Goal: Transaction & Acquisition: Obtain resource

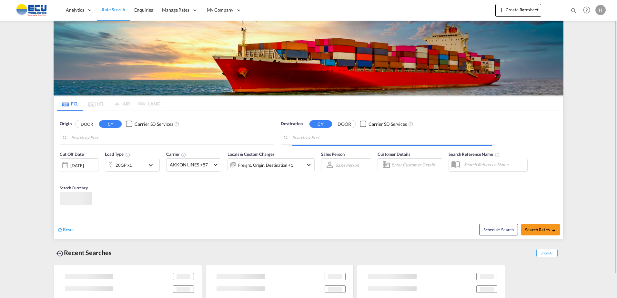
type input "[GEOGRAPHIC_DATA], [GEOGRAPHIC_DATA]"
type input "Mundra, INMUN"
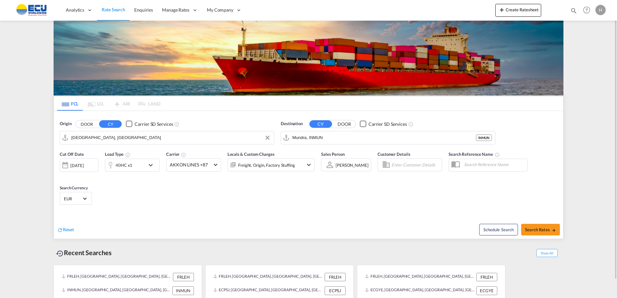
click at [206, 141] on input "[GEOGRAPHIC_DATA], [GEOGRAPHIC_DATA]" at bounding box center [170, 138] width 199 height 10
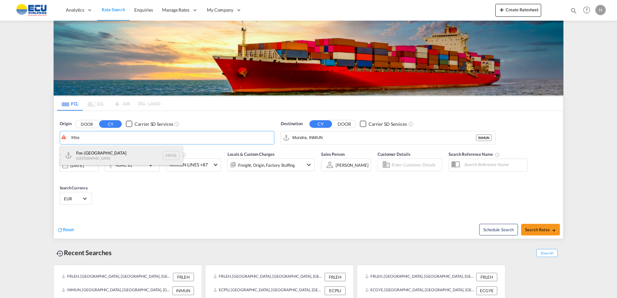
click at [126, 153] on div "Fos-sur-Mer [GEOGRAPHIC_DATA] FRFOS" at bounding box center [121, 155] width 123 height 19
type input "Fos-[GEOGRAPHIC_DATA], [GEOGRAPHIC_DATA]"
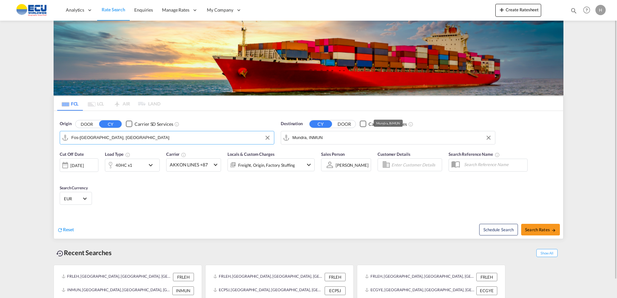
click at [381, 138] on input "Mundra, INMUN" at bounding box center [391, 138] width 199 height 10
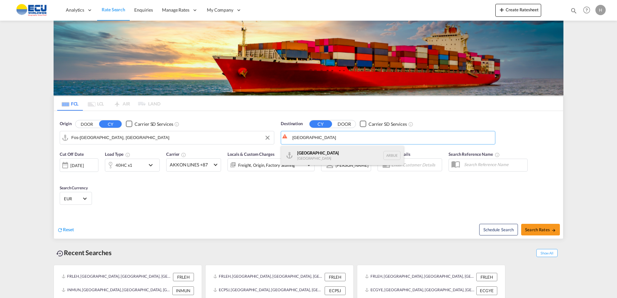
click at [332, 155] on div "[GEOGRAPHIC_DATA] [GEOGRAPHIC_DATA] [GEOGRAPHIC_DATA]" at bounding box center [342, 155] width 123 height 19
type input "[GEOGRAPHIC_DATA], [GEOGRAPHIC_DATA]"
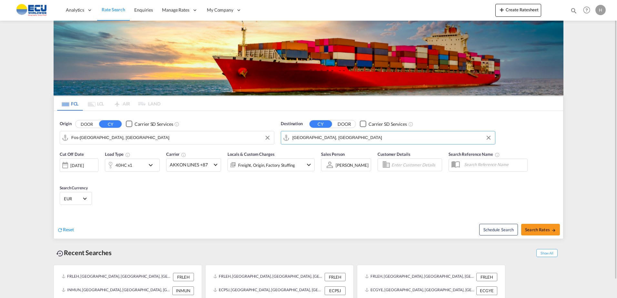
click at [159, 169] on div "40HC x1" at bounding box center [132, 165] width 55 height 13
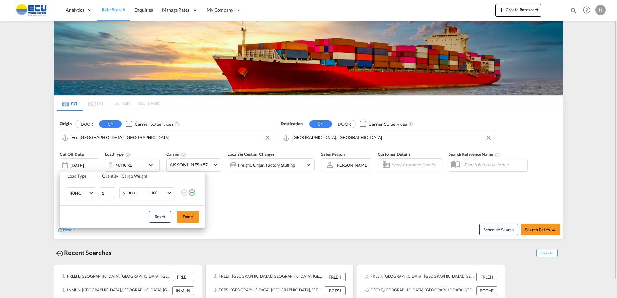
click at [148, 166] on div "Load Type Quantity Cargo Weight 40HC 20GP 40GP 40HC 45HC 20RE 40RE 40HR 20OT 40…" at bounding box center [308, 149] width 617 height 298
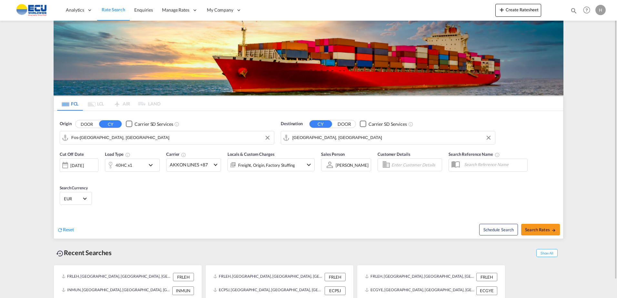
click at [141, 167] on div "40HC x1" at bounding box center [125, 165] width 40 height 13
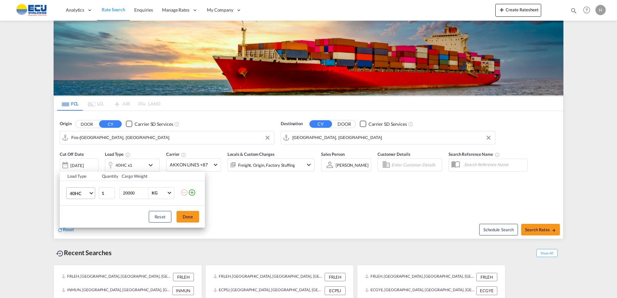
click at [84, 193] on span "40HC" at bounding box center [79, 193] width 19 height 6
click at [81, 161] on md-option "20GP" at bounding box center [87, 161] width 44 height 15
click at [189, 216] on button "Done" at bounding box center [187, 217] width 23 height 12
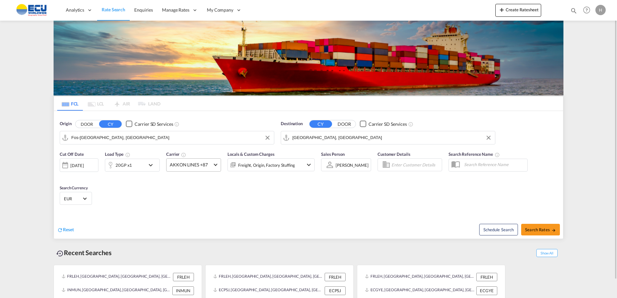
click at [209, 163] on span "AKKON LINES +87" at bounding box center [191, 165] width 42 height 6
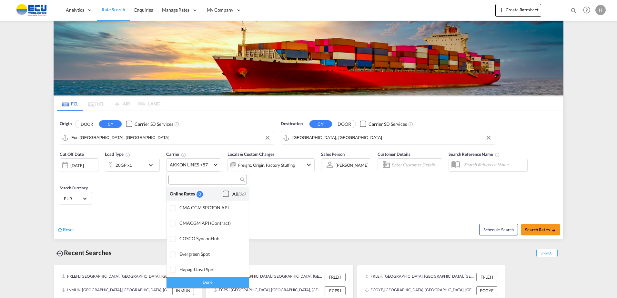
click at [225, 194] on div "Checkbox No Ink" at bounding box center [226, 194] width 6 height 6
click at [224, 281] on div "Done" at bounding box center [207, 282] width 82 height 11
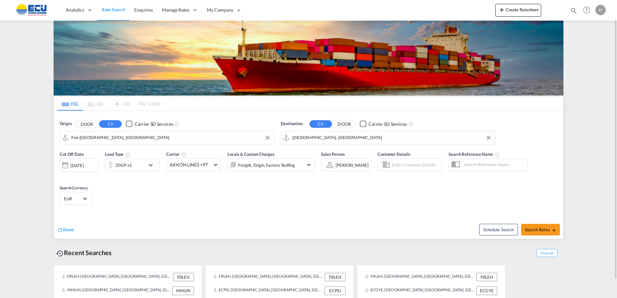
click at [340, 204] on div "Cut Off Date [DATE] [DATE] Load Type 20GP x1 Carrier AKKON LINES +97 Locals & C…" at bounding box center [308, 179] width 509 height 63
click at [539, 228] on span "Search Rates" at bounding box center [540, 229] width 31 height 5
type input "FRFOS to [GEOGRAPHIC_DATA] / [DATE]"
